Goal: Information Seeking & Learning: Learn about a topic

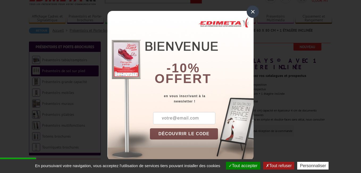
scroll to position [48, 0]
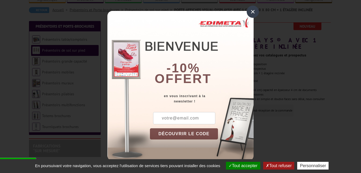
click at [254, 12] on div "×" at bounding box center [253, 12] width 12 height 12
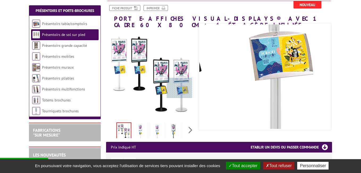
scroll to position [61, 0]
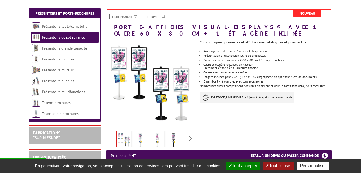
click at [175, 132] on img at bounding box center [173, 140] width 13 height 16
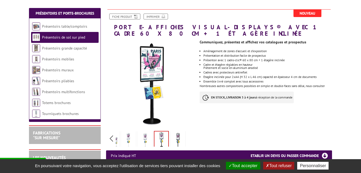
click at [191, 133] on div "Previous Next" at bounding box center [151, 138] width 90 height 19
click at [180, 133] on img at bounding box center [177, 140] width 13 height 16
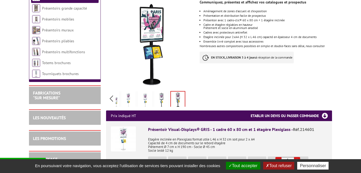
scroll to position [180, 0]
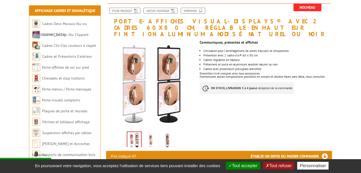
scroll to position [68, 0]
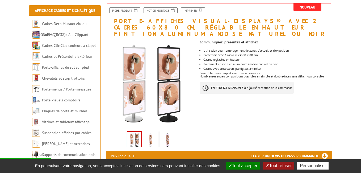
click at [153, 134] on img at bounding box center [150, 140] width 13 height 16
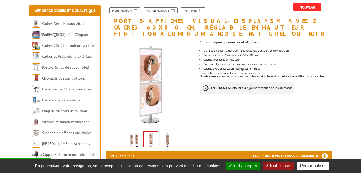
click at [136, 134] on img at bounding box center [134, 140] width 13 height 16
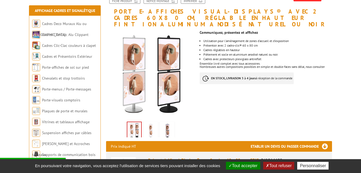
scroll to position [92, 0]
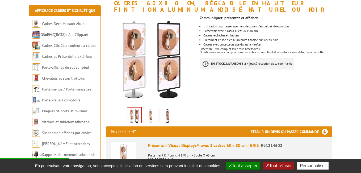
click at [152, 108] on img at bounding box center [150, 116] width 13 height 16
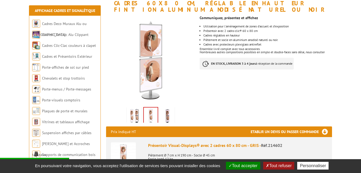
click at [166, 108] on img at bounding box center [167, 116] width 13 height 16
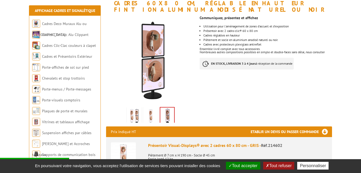
click at [154, 110] on img at bounding box center [150, 116] width 13 height 16
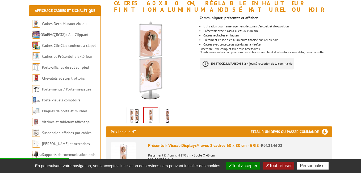
click at [133, 108] on img at bounding box center [134, 116] width 13 height 16
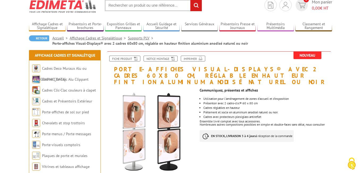
scroll to position [55, 0]
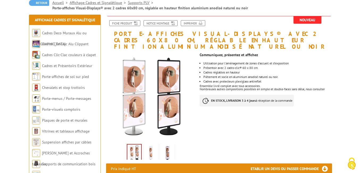
click at [150, 146] on img at bounding box center [150, 153] width 13 height 16
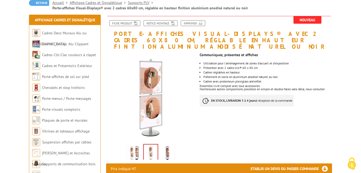
click at [163, 146] on img at bounding box center [167, 153] width 13 height 16
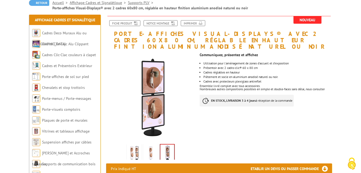
click at [155, 148] on img at bounding box center [150, 153] width 13 height 16
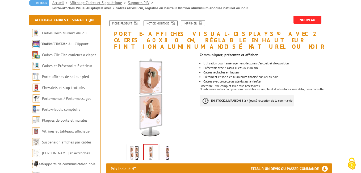
click at [137, 148] on img at bounding box center [134, 153] width 13 height 16
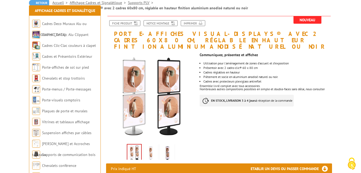
scroll to position [155, 0]
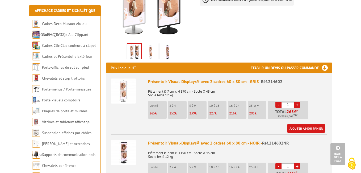
click at [155, 103] on li "L'unité 265 €" at bounding box center [157, 110] width 19 height 18
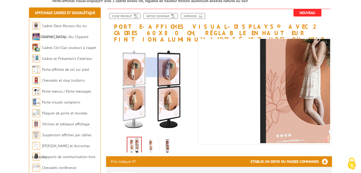
scroll to position [63, 0]
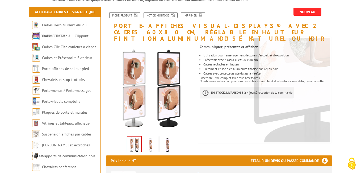
click at [168, 141] on img at bounding box center [167, 145] width 13 height 16
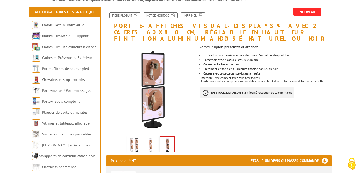
click at [150, 140] on img at bounding box center [150, 145] width 13 height 16
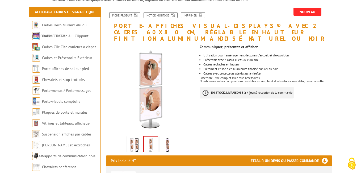
click at [137, 139] on img at bounding box center [134, 145] width 13 height 16
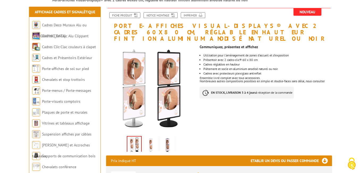
click at [145, 139] on img at bounding box center [150, 145] width 13 height 16
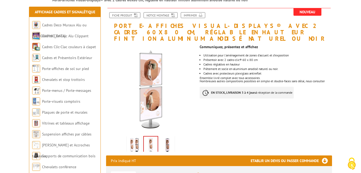
click at [157, 139] on img at bounding box center [151, 144] width 14 height 16
click at [165, 140] on img at bounding box center [167, 145] width 13 height 16
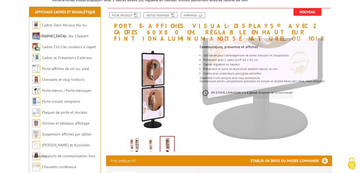
click at [157, 136] on link at bounding box center [150, 145] width 15 height 19
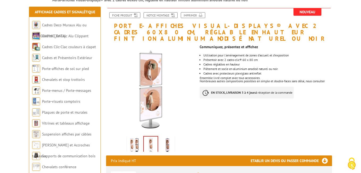
click at [162, 137] on img at bounding box center [167, 145] width 13 height 16
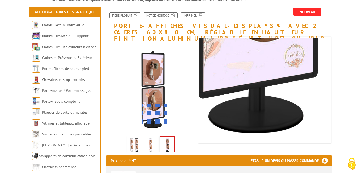
drag, startPoint x: 153, startPoint y: 85, endPoint x: 154, endPoint y: 113, distance: 28.2
click at [154, 113] on div at bounding box center [154, 114] width 25 height 20
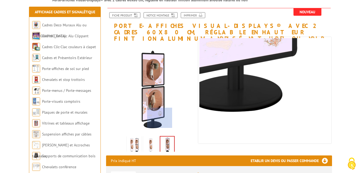
drag, startPoint x: 150, startPoint y: 94, endPoint x: 160, endPoint y: 124, distance: 32.0
click at [160, 124] on div at bounding box center [159, 118] width 25 height 20
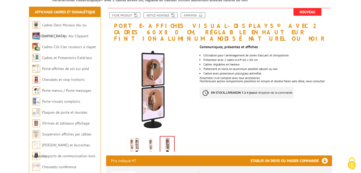
drag, startPoint x: 167, startPoint y: 139, endPoint x: 168, endPoint y: 134, distance: 5.4
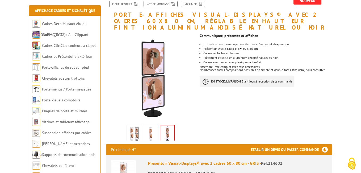
scroll to position [82, 0]
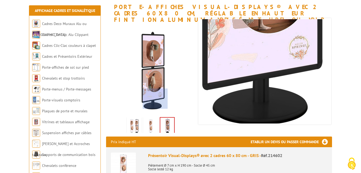
drag, startPoint x: 151, startPoint y: 78, endPoint x: 156, endPoint y: 99, distance: 21.7
click at [156, 99] on div at bounding box center [155, 99] width 25 height 20
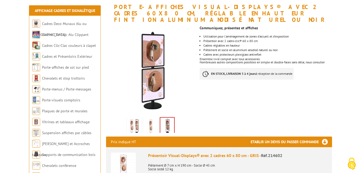
drag, startPoint x: 167, startPoint y: 121, endPoint x: 256, endPoint y: 2, distance: 149.2
